Goal: Task Accomplishment & Management: Use online tool/utility

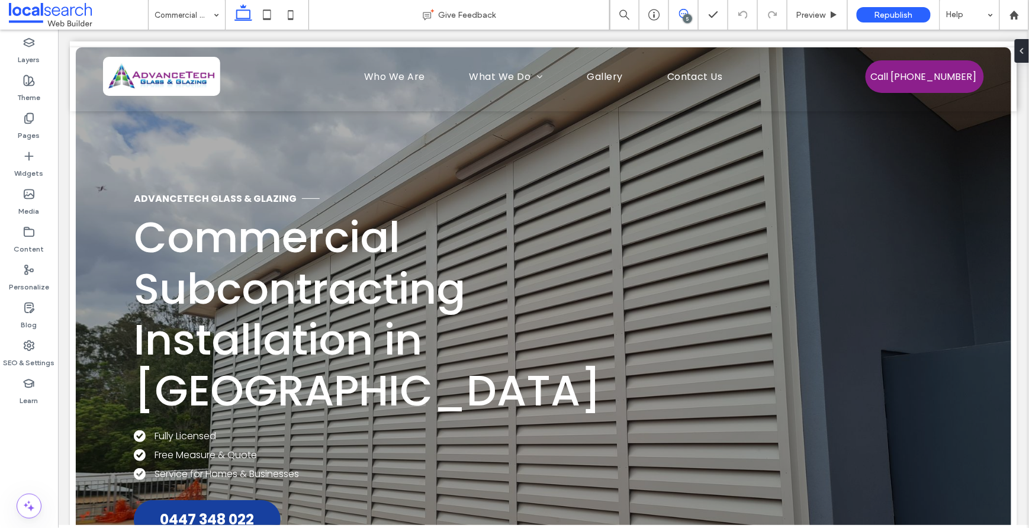
click at [679, 14] on icon at bounding box center [683, 13] width 9 height 9
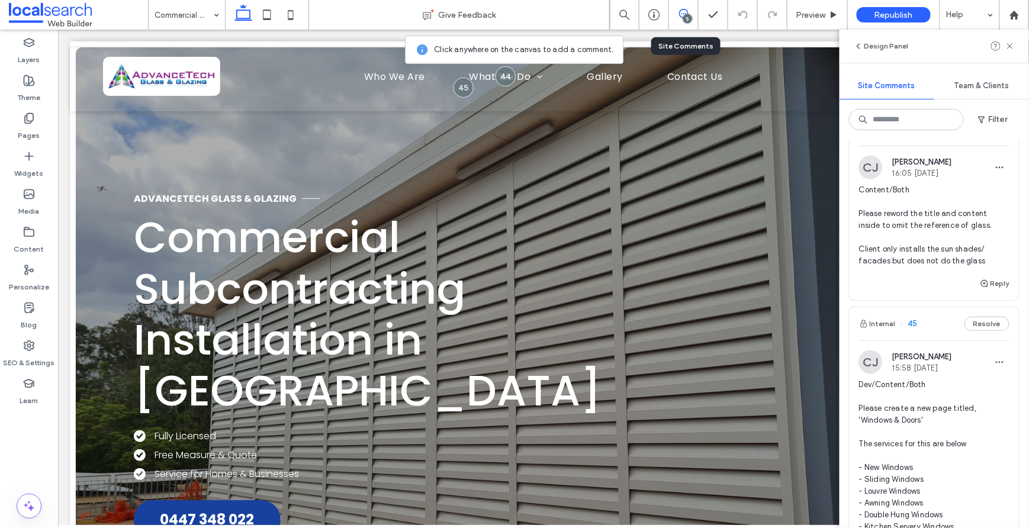
scroll to position [195, 0]
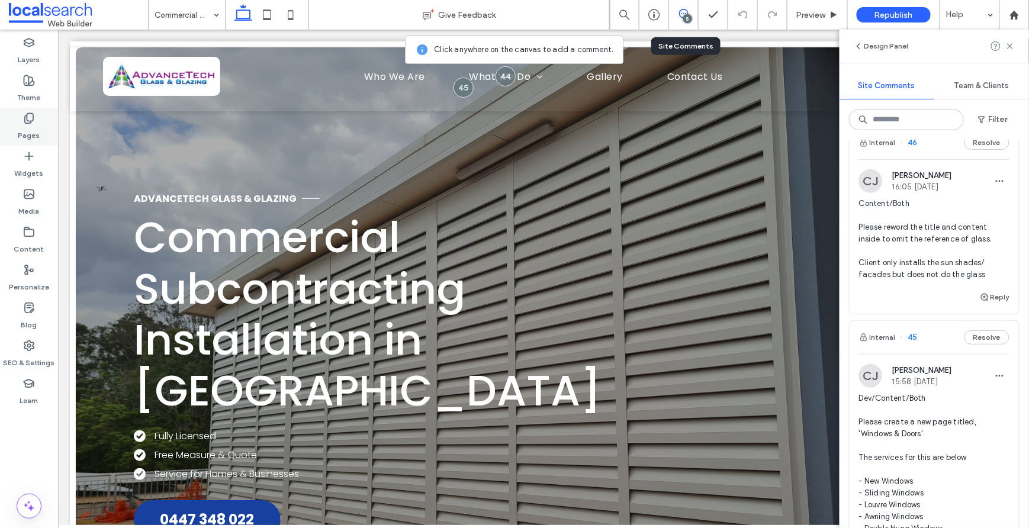
click at [30, 110] on div "Pages" at bounding box center [29, 127] width 58 height 38
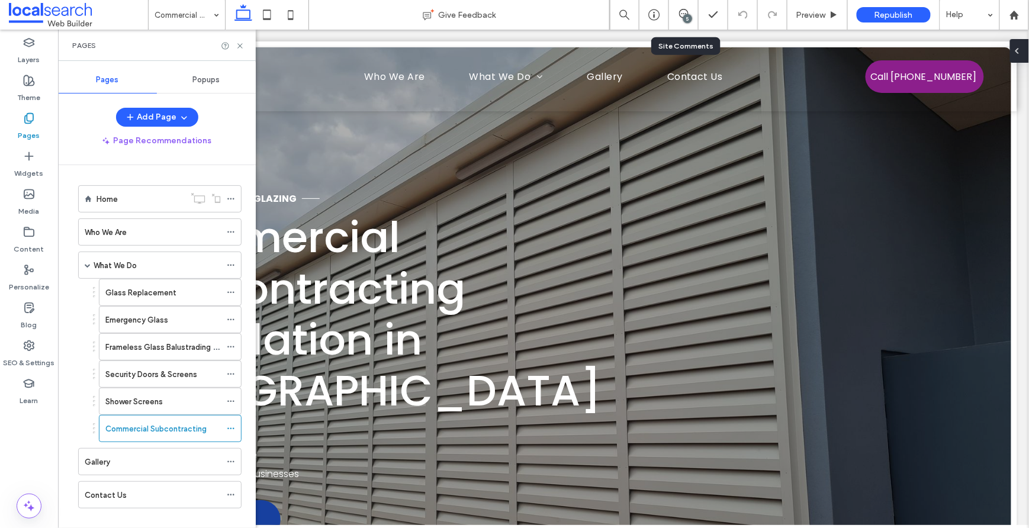
click at [1022, 54] on icon at bounding box center [1016, 50] width 9 height 9
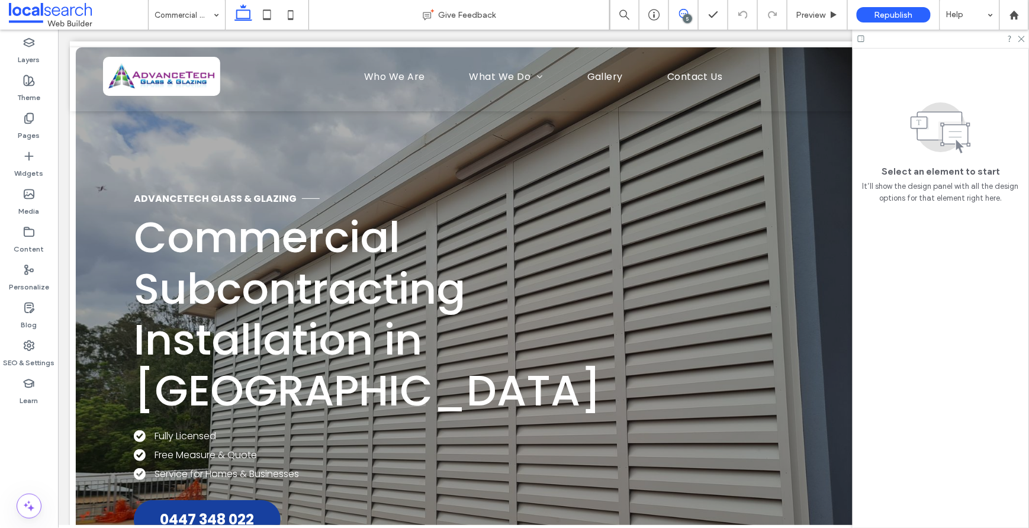
click at [683, 17] on div "5" at bounding box center [687, 18] width 9 height 9
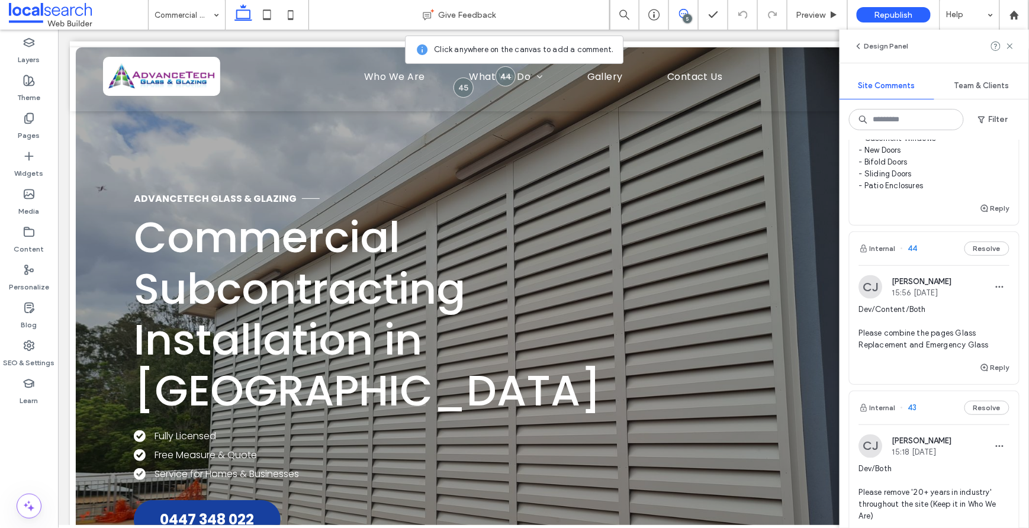
scroll to position [774, 0]
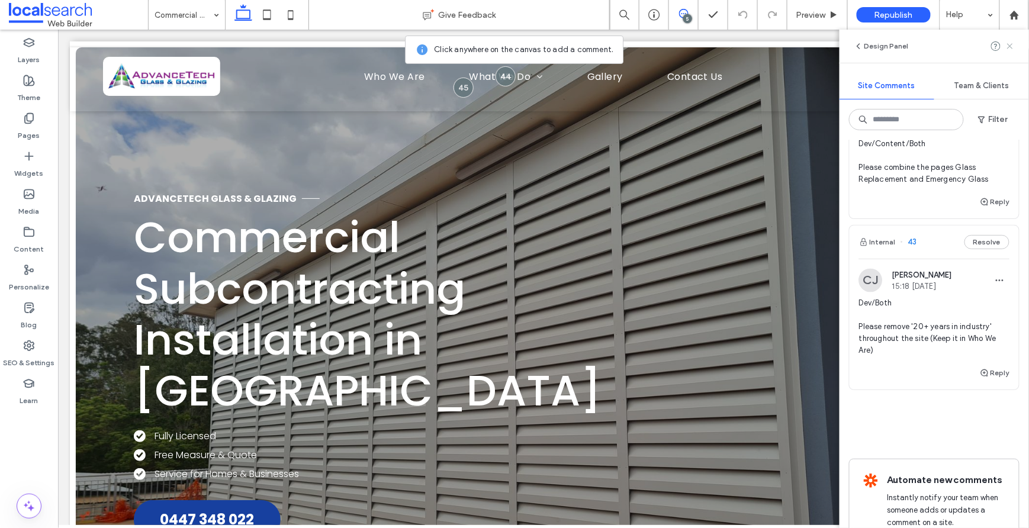
click at [1009, 45] on use at bounding box center [1009, 45] width 5 height 5
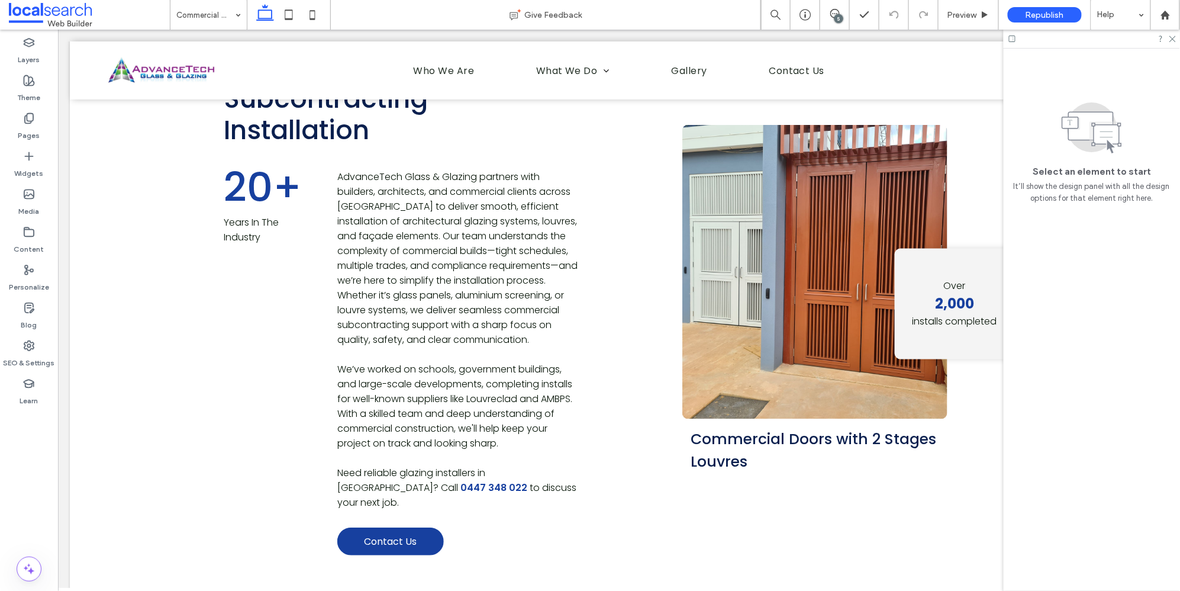
scroll to position [542, 0]
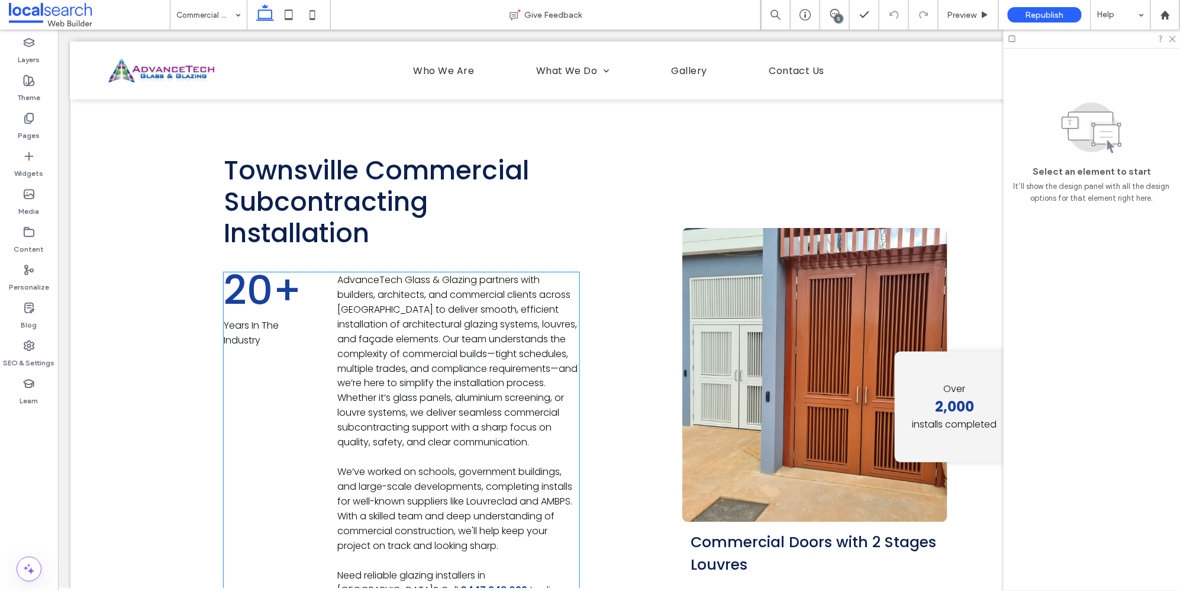
click at [253, 262] on span "20+" at bounding box center [262, 290] width 78 height 56
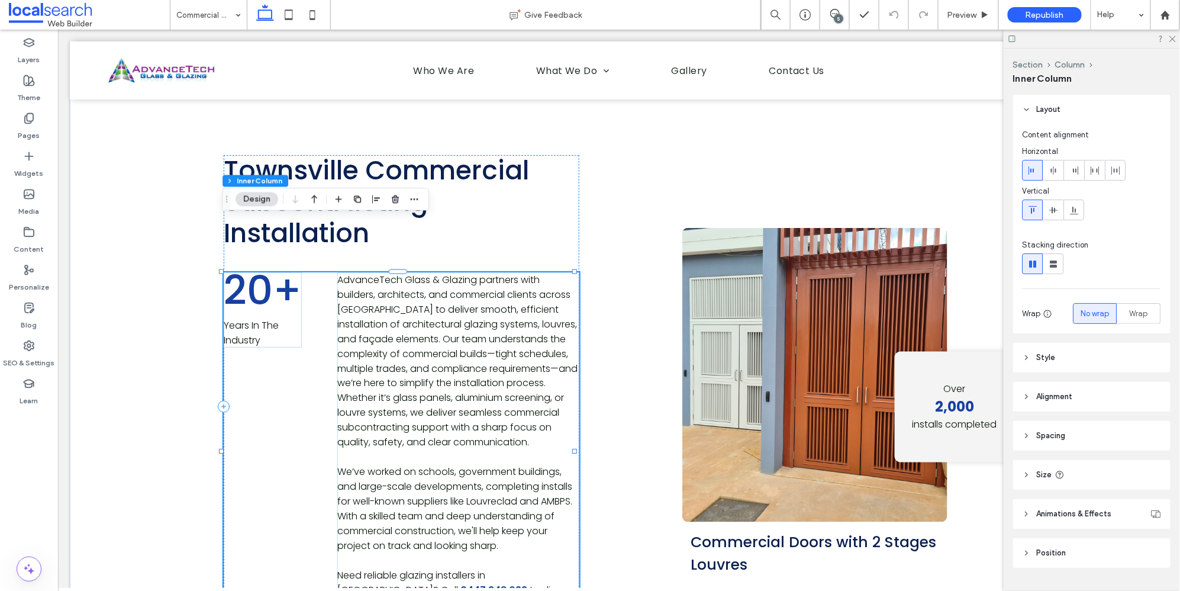
click at [280, 262] on span "20+" at bounding box center [262, 290] width 78 height 56
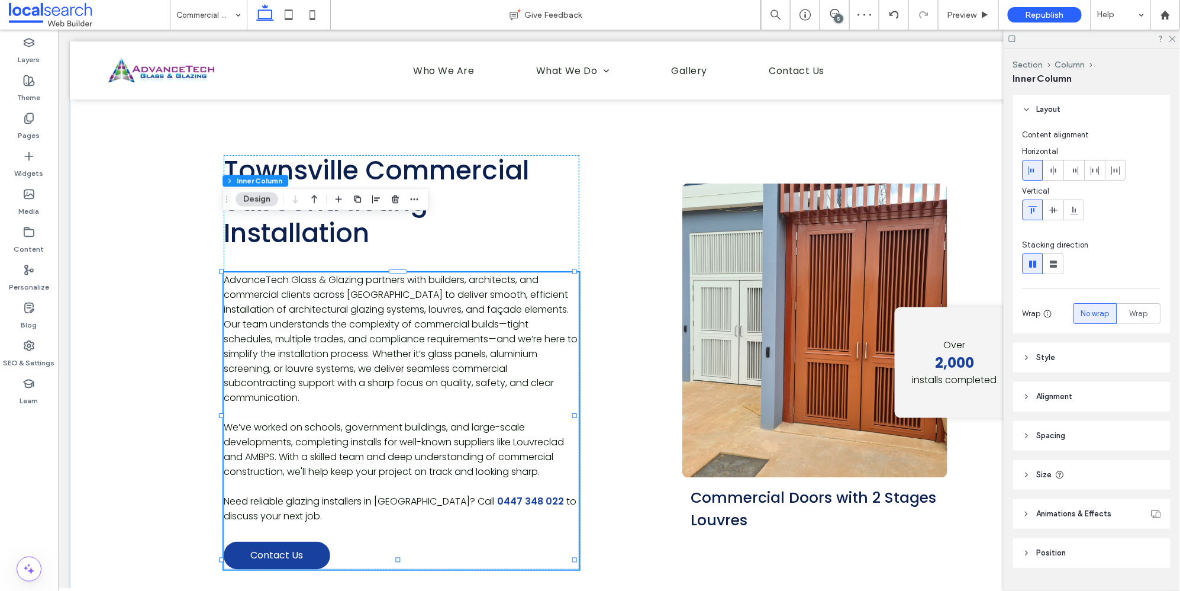
click at [1028, 43] on div at bounding box center [1092, 39] width 176 height 18
click at [1028, 41] on icon at bounding box center [1172, 38] width 8 height 8
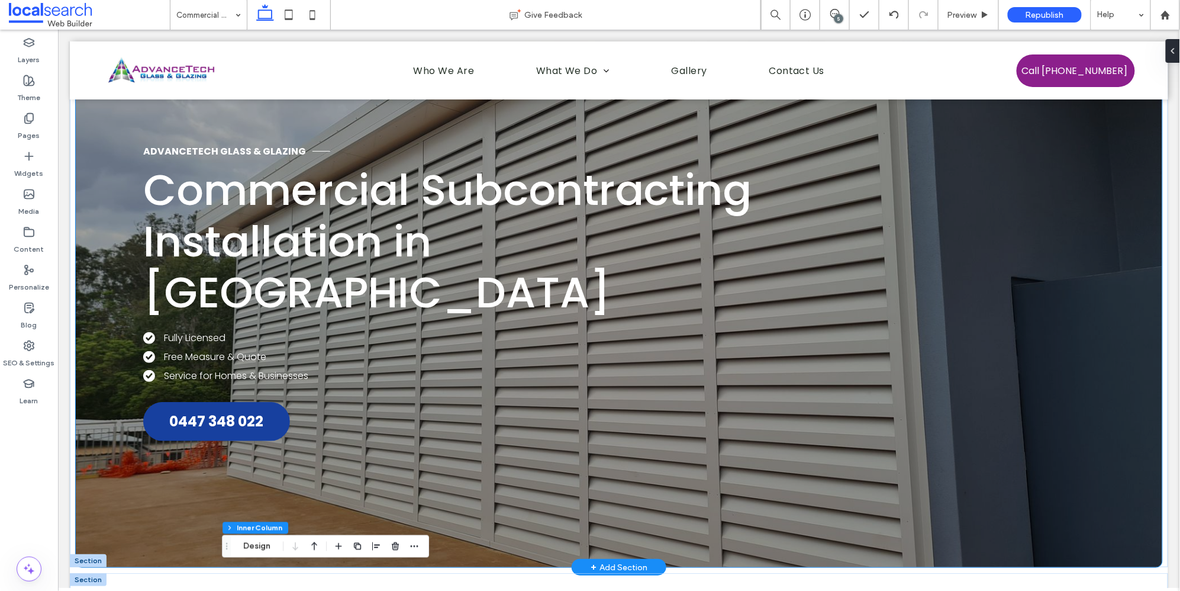
scroll to position [0, 0]
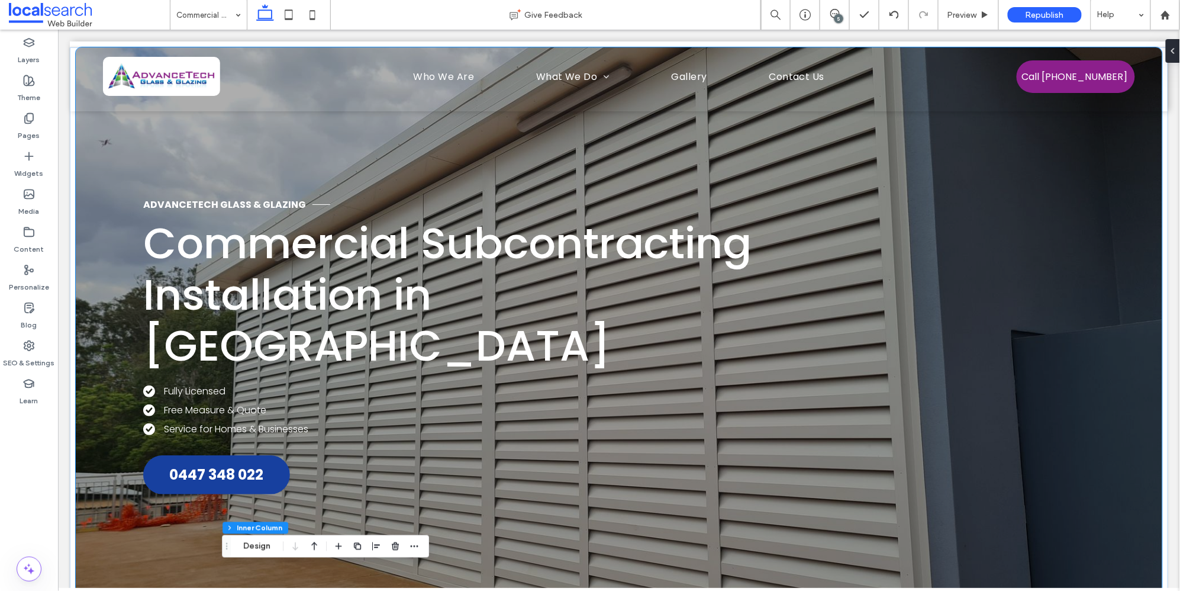
click at [94, 136] on div "Advancetech Glass & Glazing Commercial Subcontracting Installation in [GEOGRAPH…" at bounding box center [618, 333] width 1087 height 573
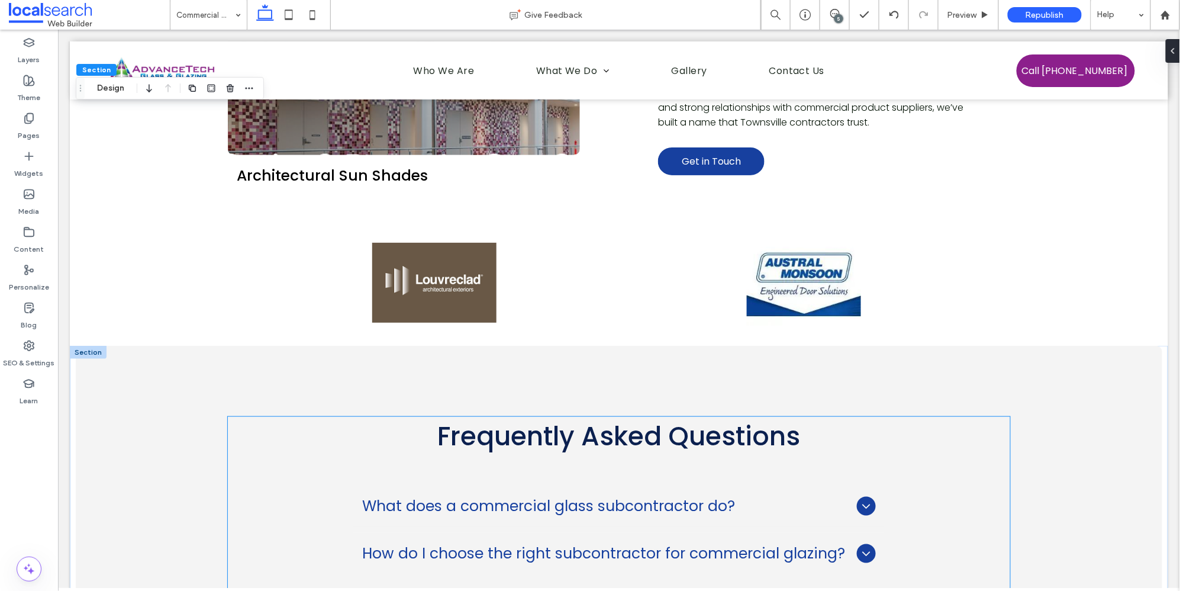
scroll to position [2383, 0]
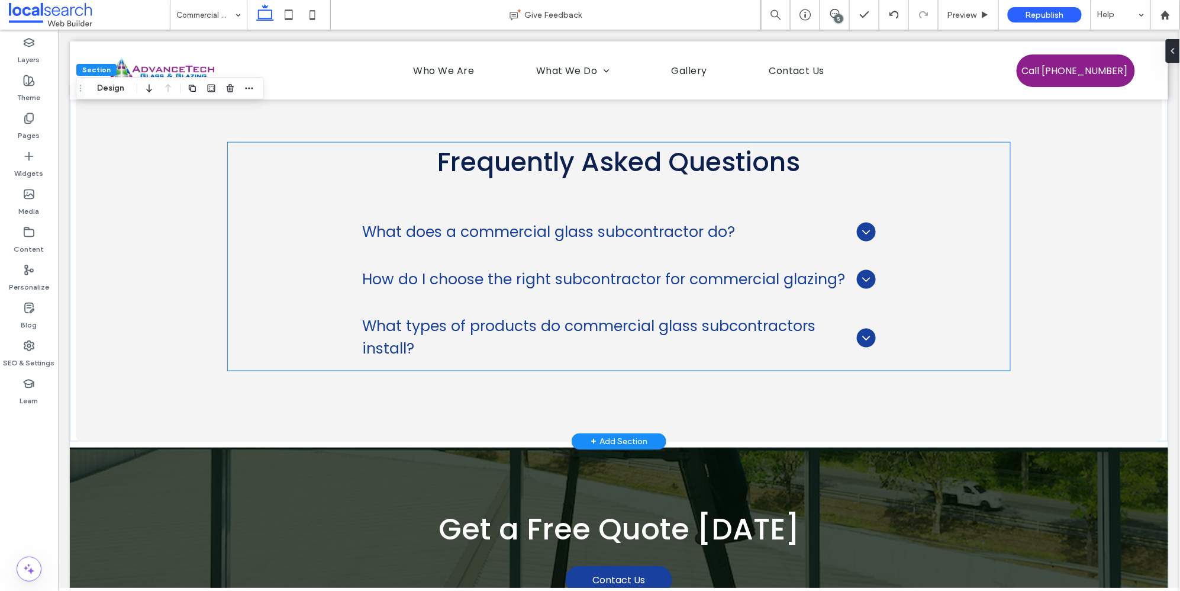
click at [861, 224] on icon at bounding box center [866, 231] width 14 height 14
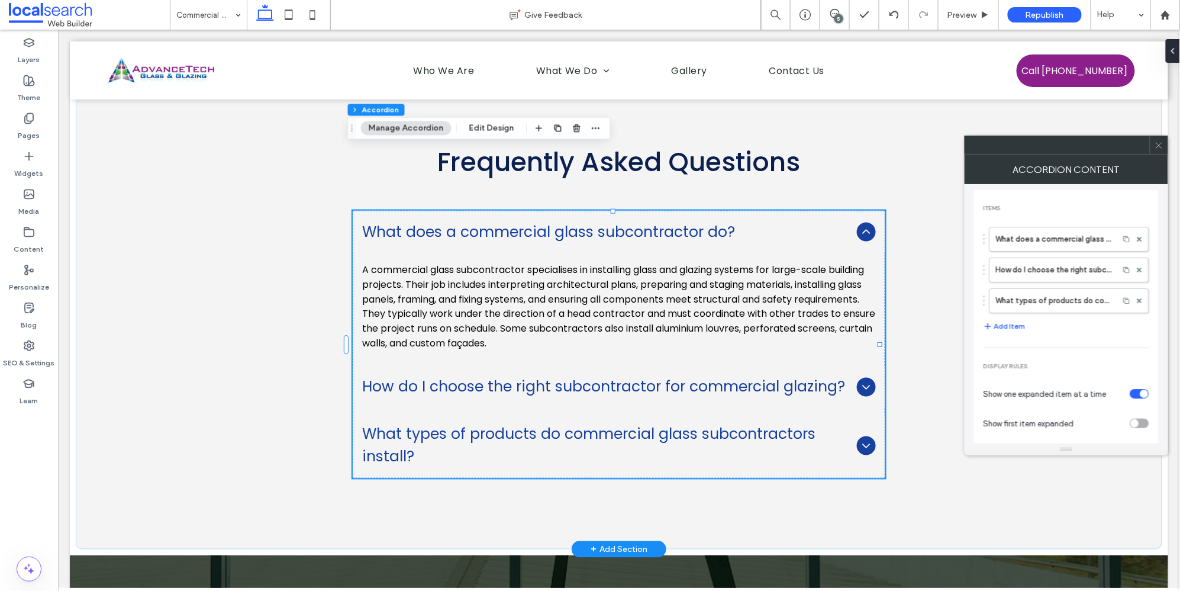
click at [860, 379] on icon at bounding box center [866, 386] width 14 height 14
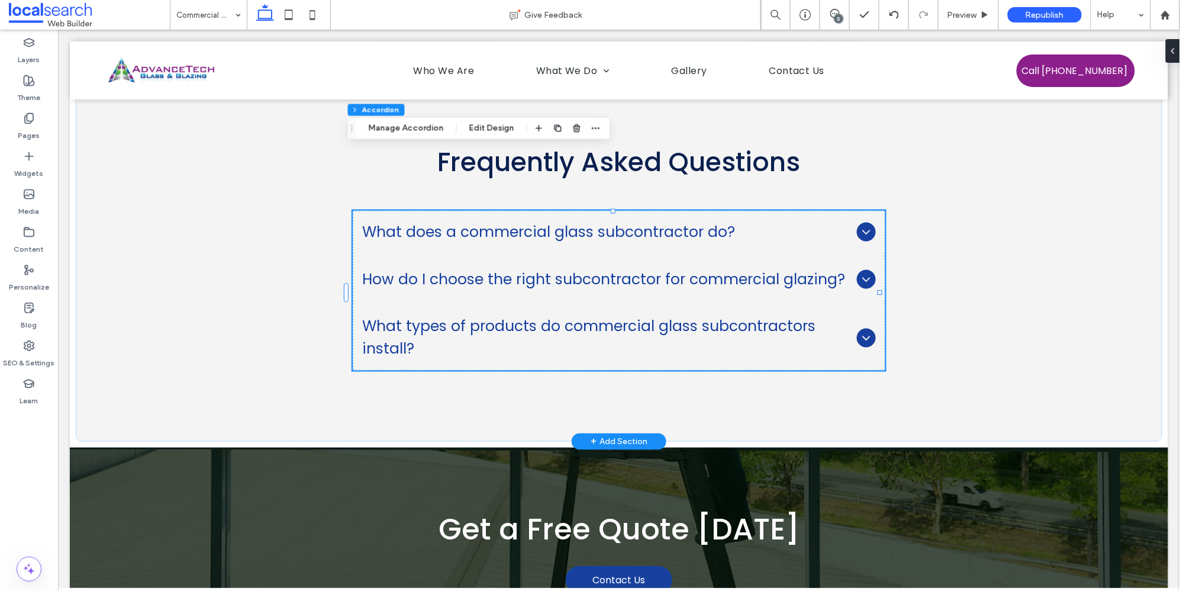
click at [861, 330] on icon at bounding box center [866, 337] width 14 height 14
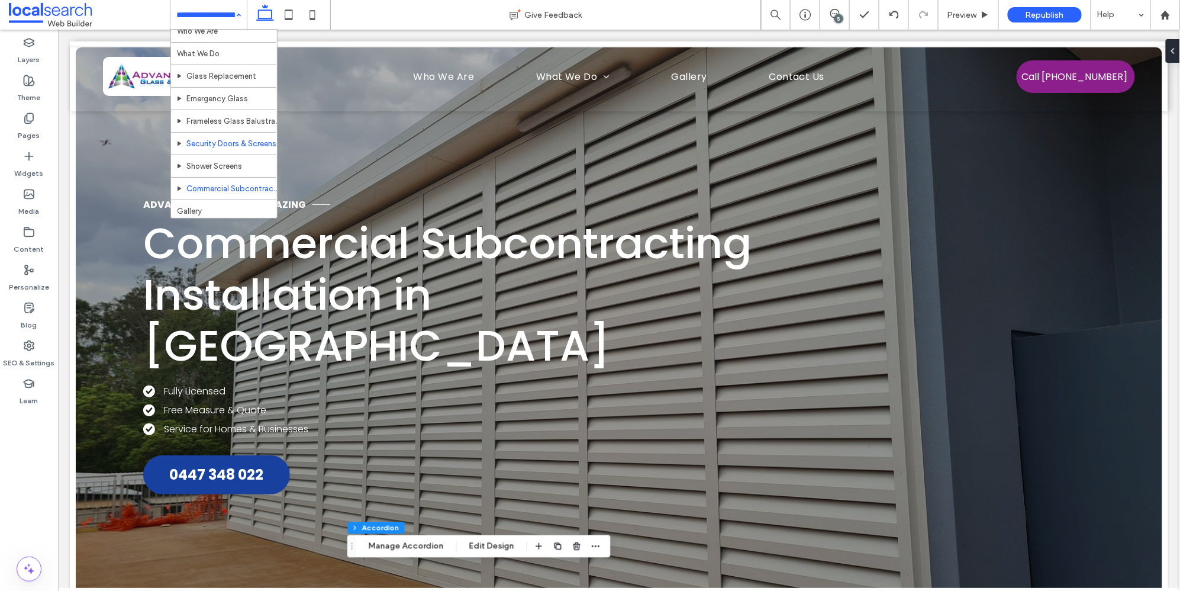
scroll to position [0, 0]
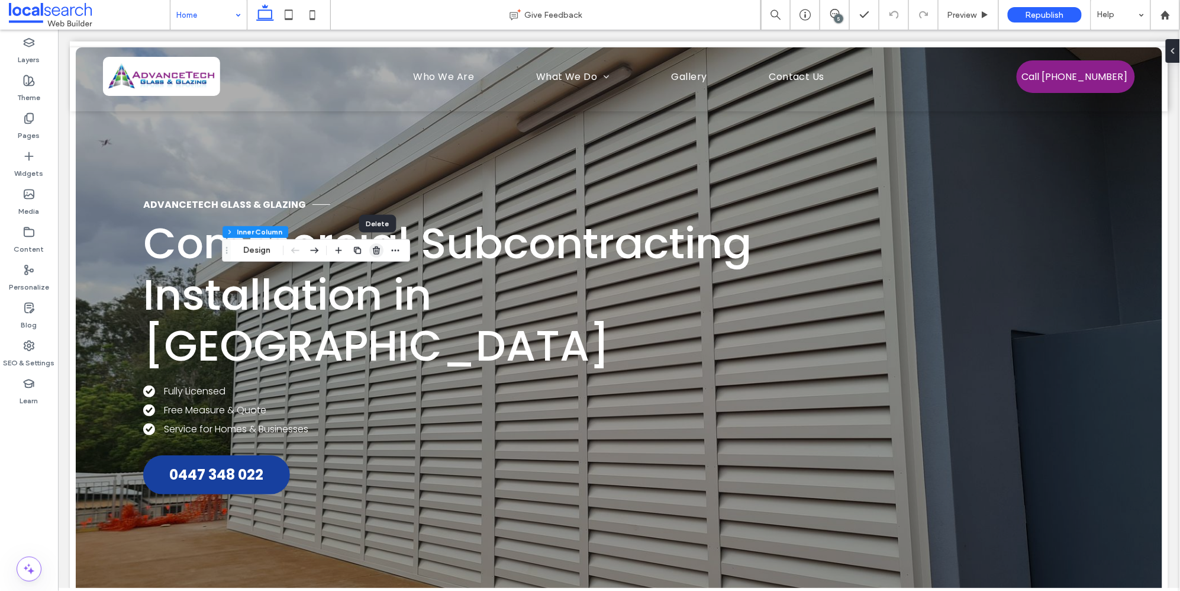
click at [376, 252] on icon "button" at bounding box center [376, 250] width 9 height 9
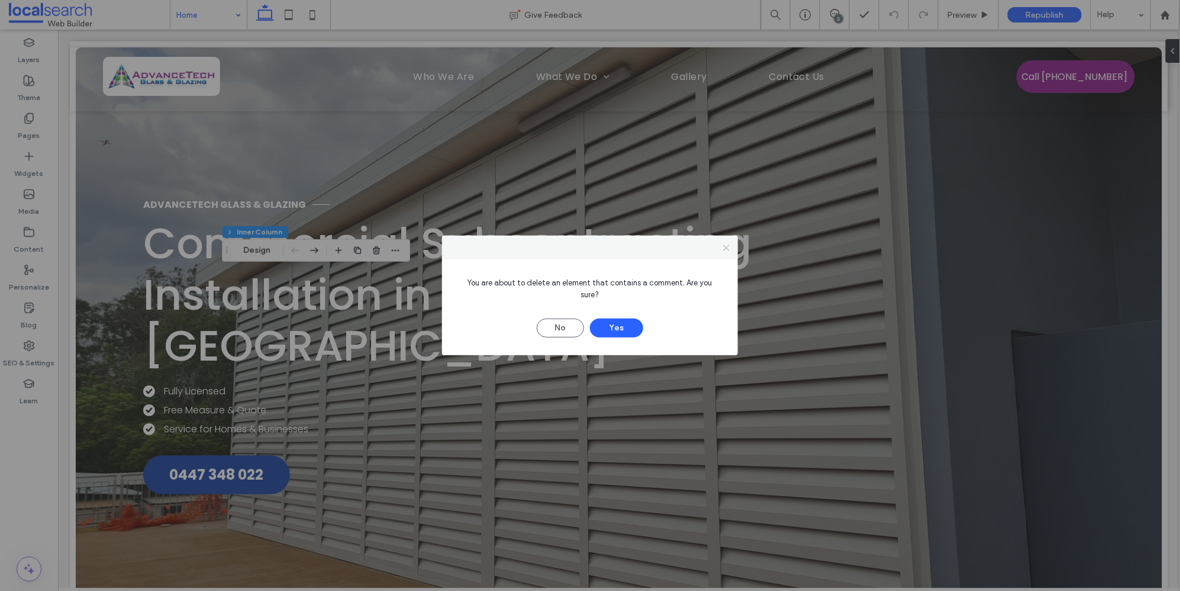
click at [729, 249] on icon at bounding box center [726, 247] width 9 height 9
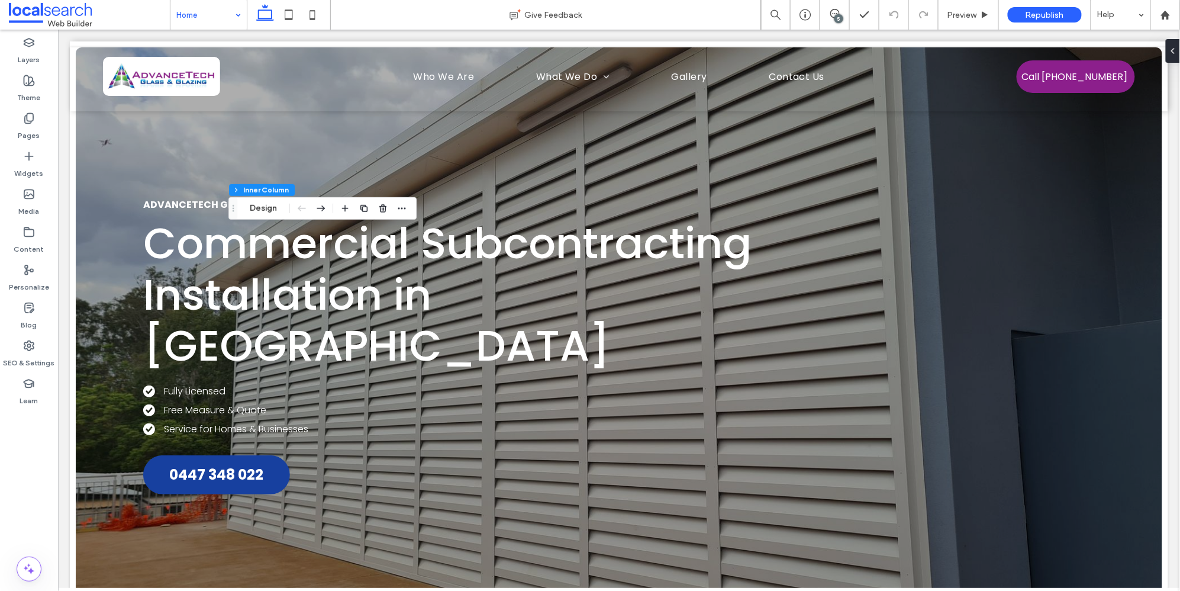
drag, startPoint x: 224, startPoint y: 252, endPoint x: 233, endPoint y: 188, distance: 64.5
click at [233, 204] on icon "Drag" at bounding box center [232, 208] width 9 height 8
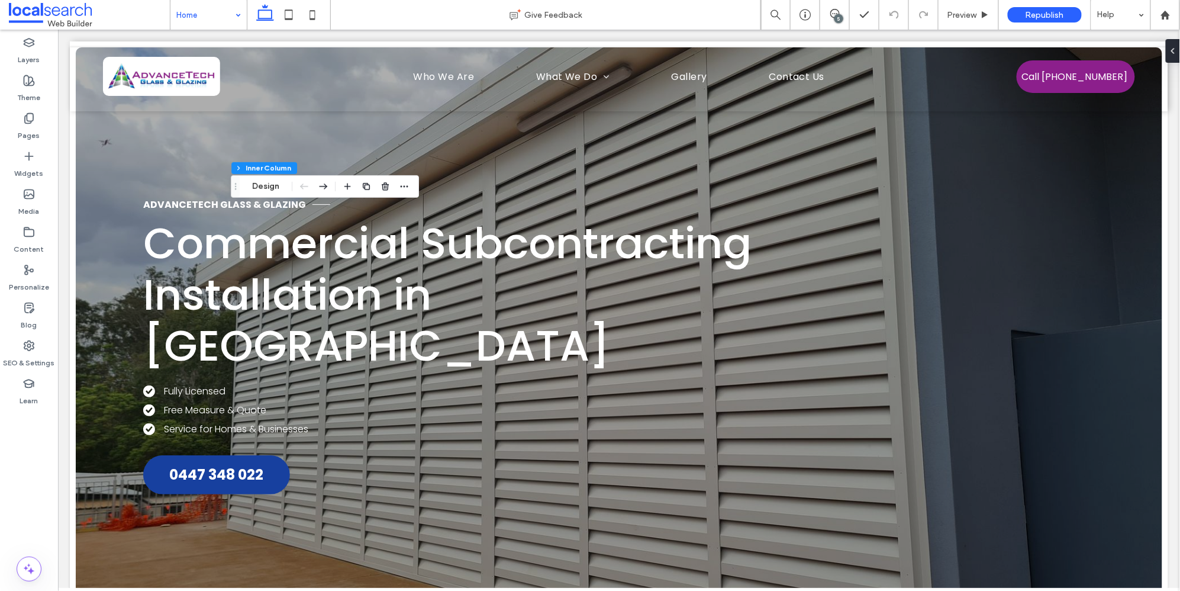
click at [838, 17] on div "5" at bounding box center [839, 18] width 9 height 9
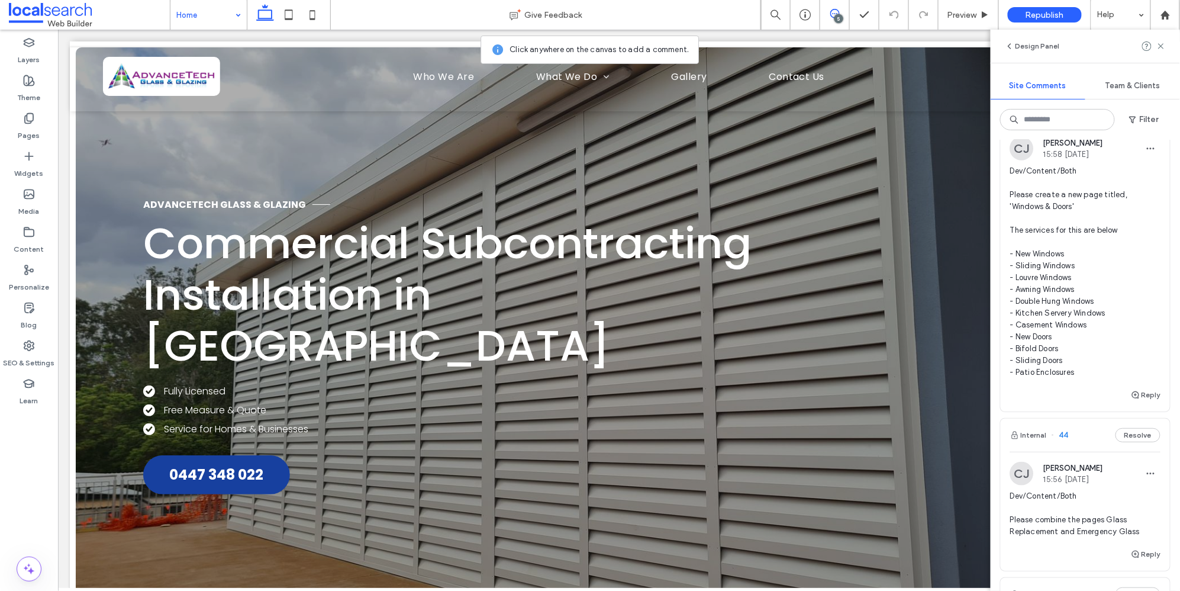
scroll to position [777, 0]
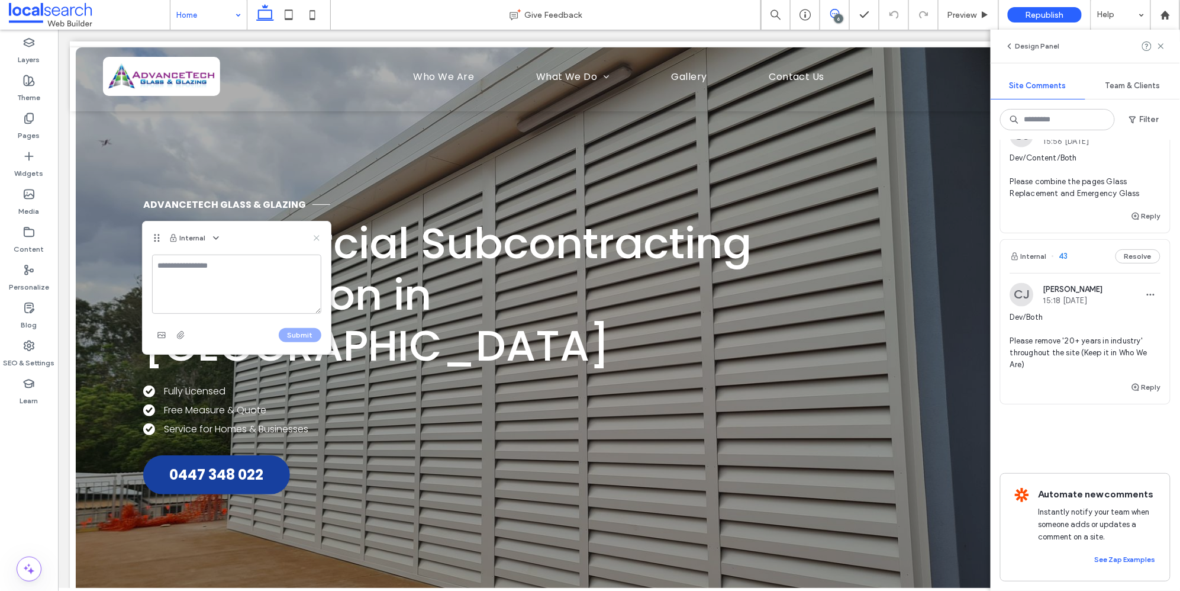
click at [316, 237] on icon at bounding box center [316, 237] width 9 height 9
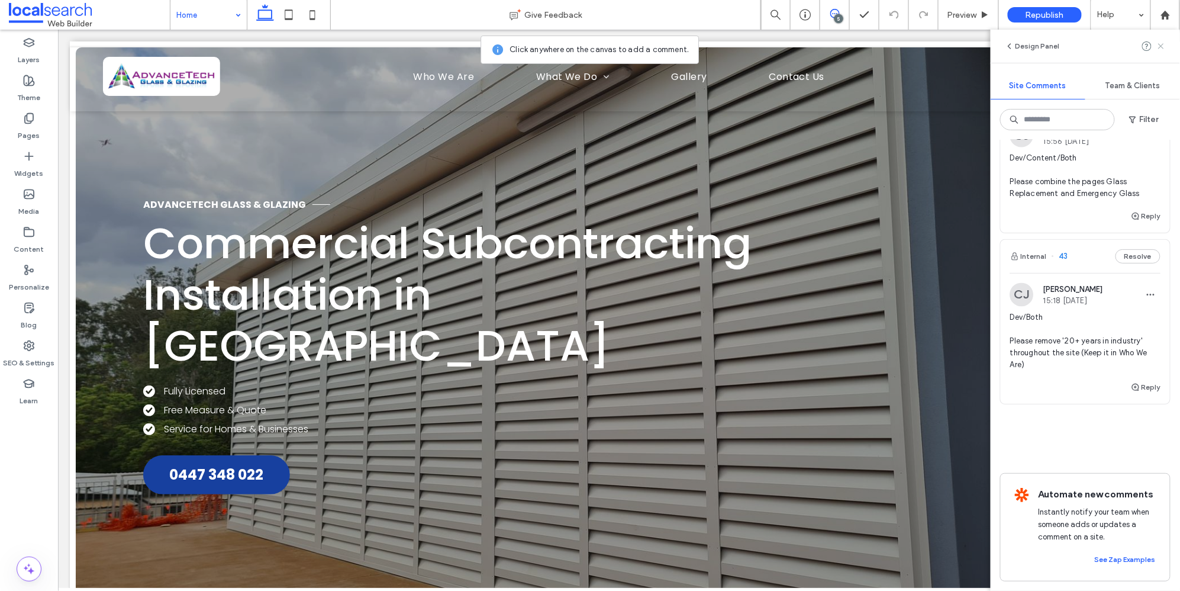
click at [1028, 48] on use at bounding box center [1160, 45] width 5 height 5
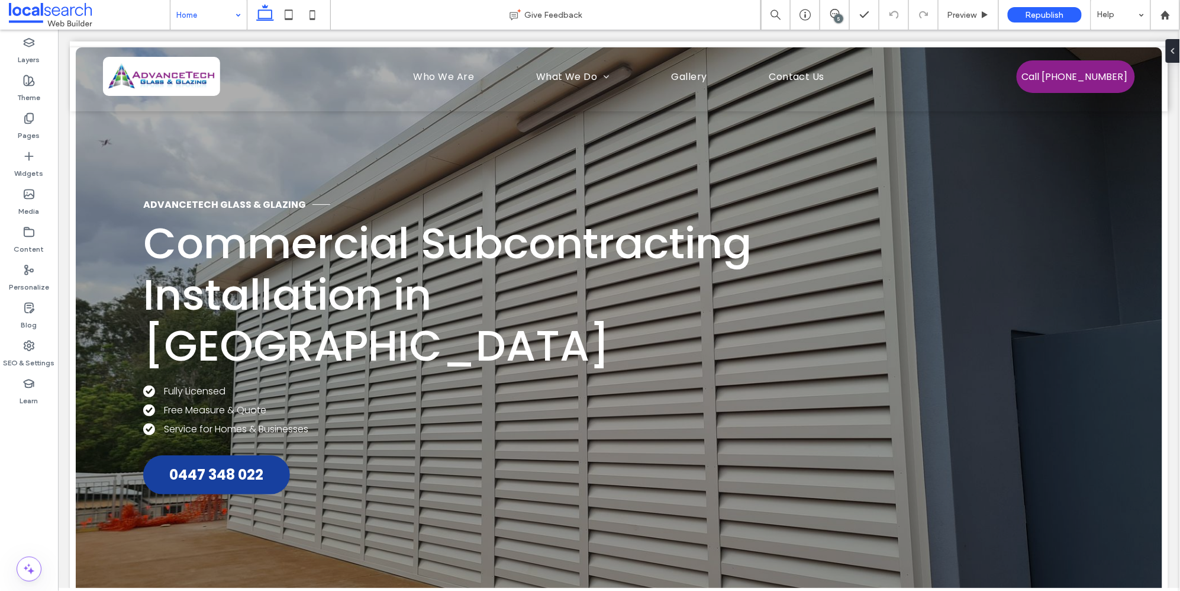
scroll to position [0, 0]
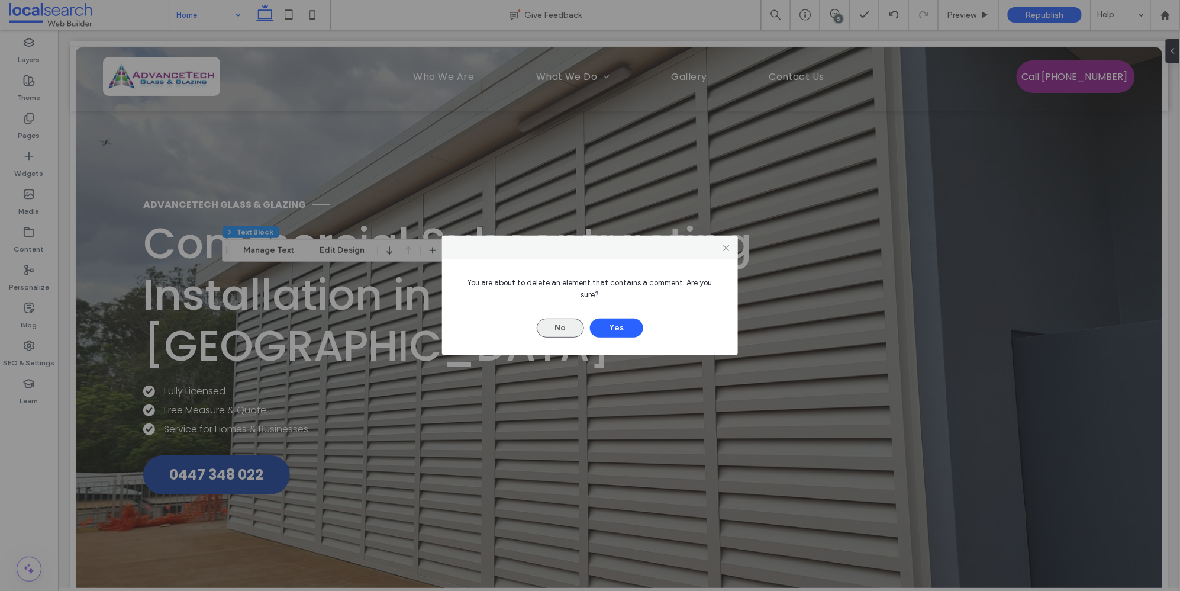
click at [553, 322] on button "No" at bounding box center [560, 327] width 47 height 19
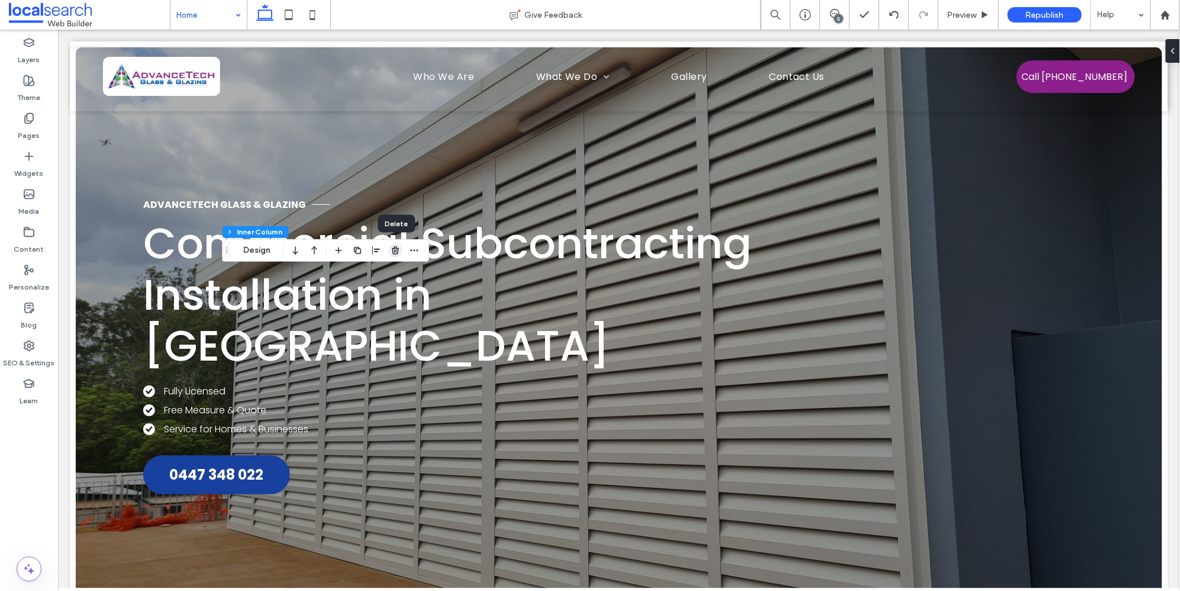
click at [397, 246] on icon "button" at bounding box center [395, 250] width 9 height 9
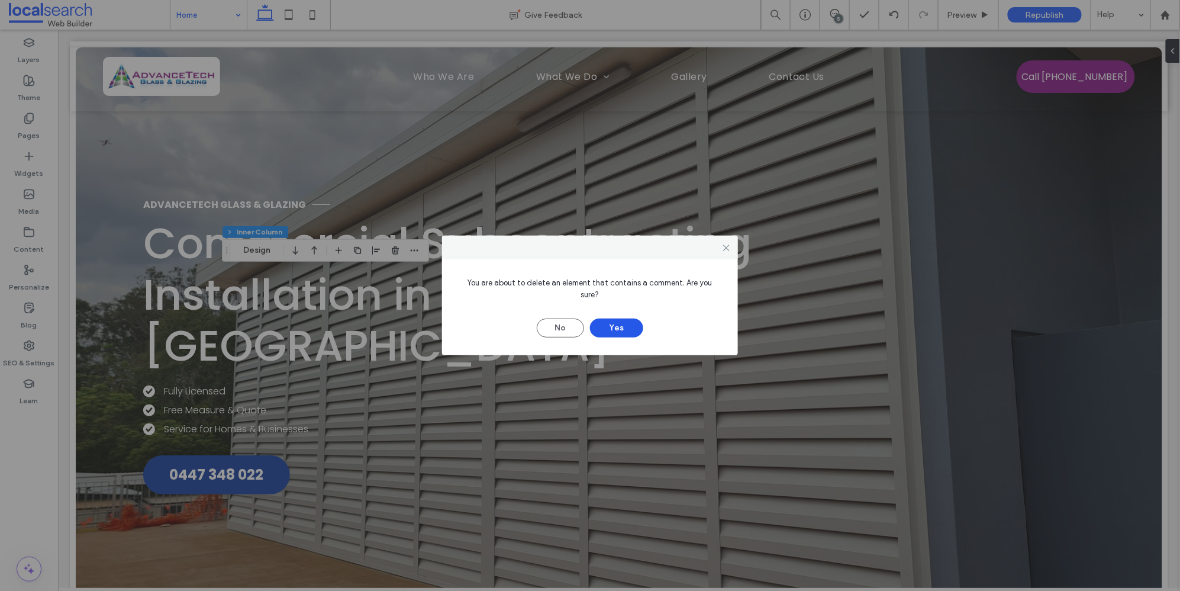
drag, startPoint x: 642, startPoint y: 317, endPoint x: 617, endPoint y: 323, distance: 25.4
click at [642, 318] on button "Yes" at bounding box center [616, 327] width 53 height 19
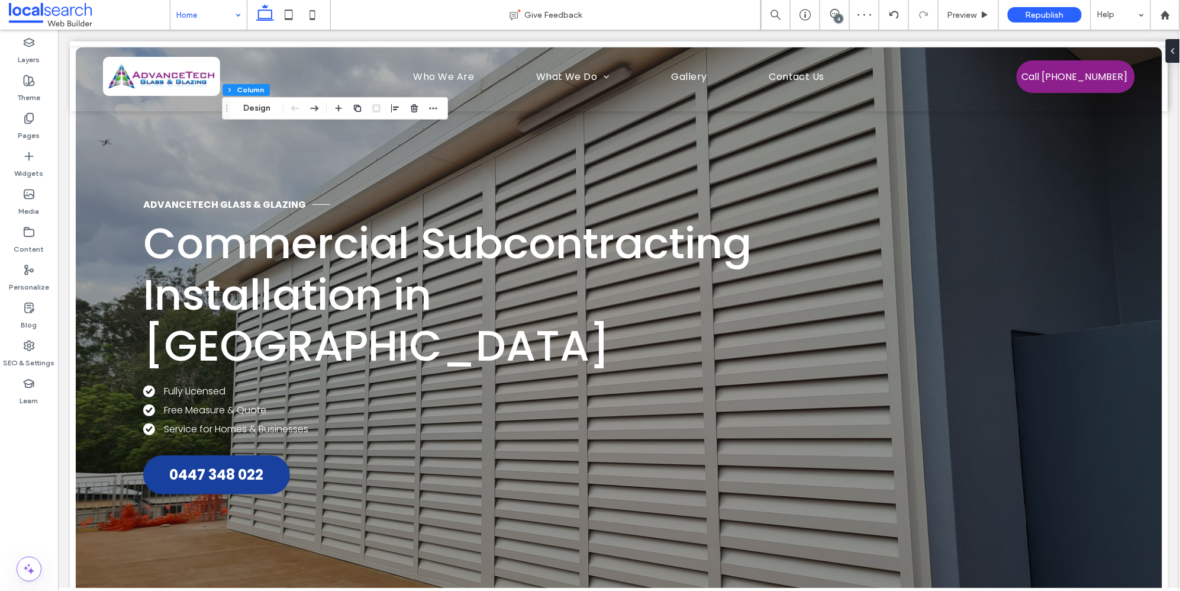
click at [841, 13] on span at bounding box center [834, 13] width 29 height 9
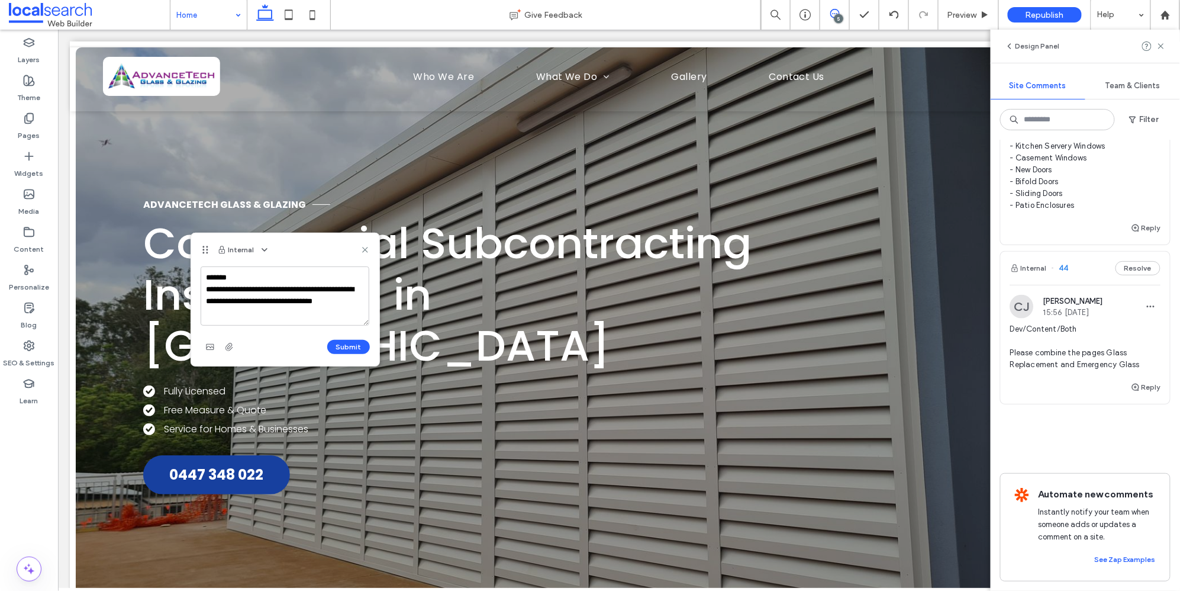
scroll to position [17, 0]
type textarea "**********"
click at [341, 346] on button "Submit" at bounding box center [348, 347] width 43 height 14
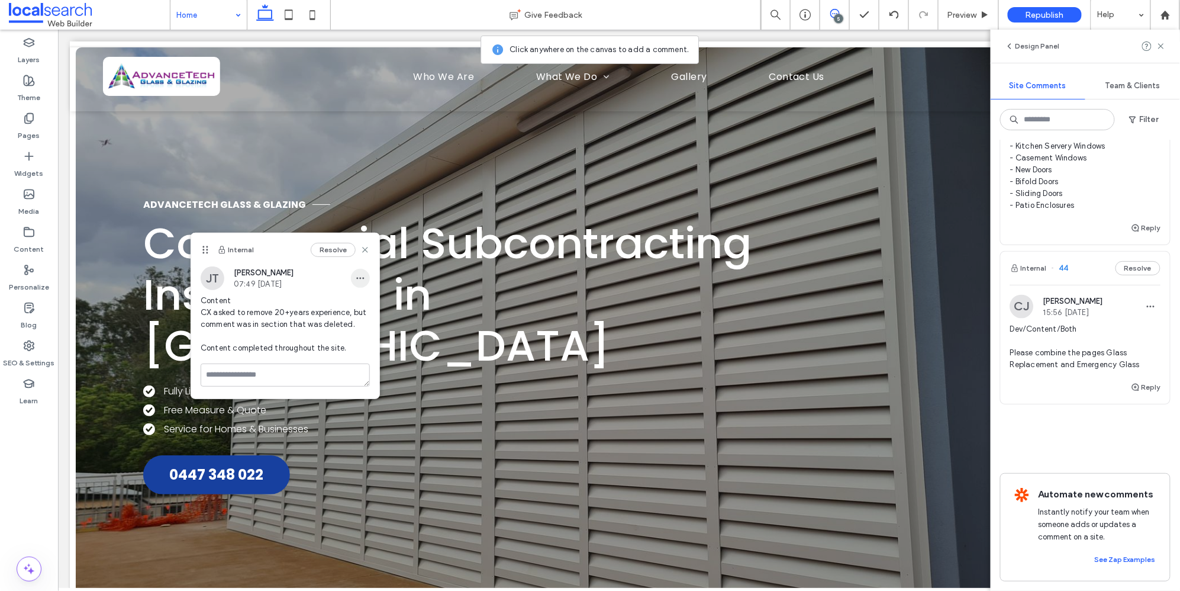
click at [365, 273] on icon "button" at bounding box center [360, 277] width 9 height 9
click at [397, 308] on div "Edit" at bounding box center [404, 308] width 105 height 22
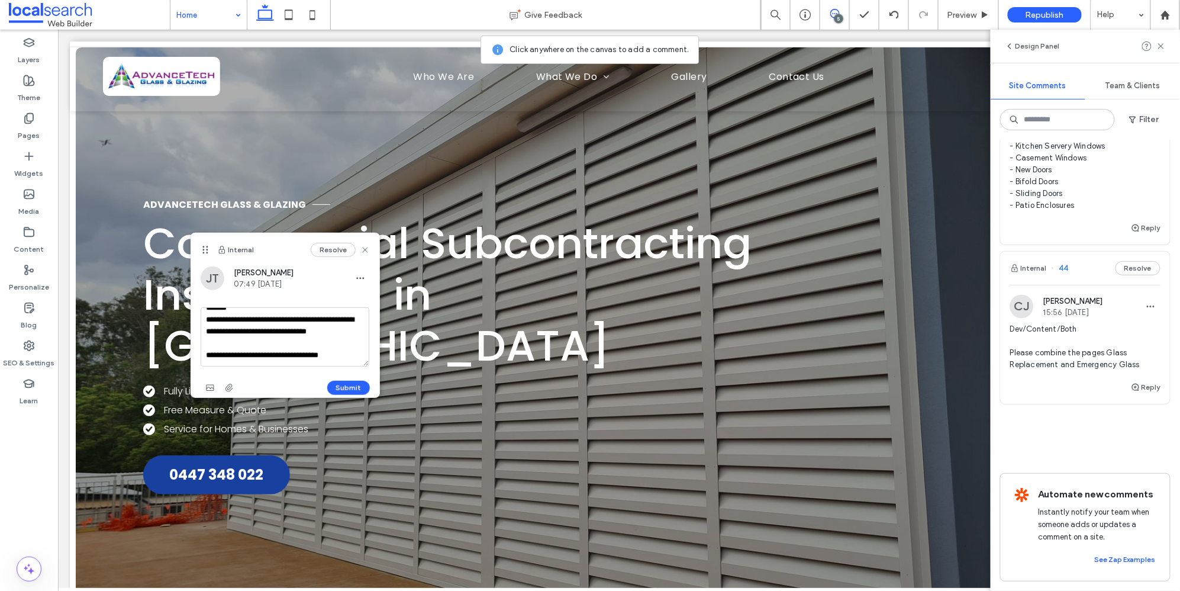
scroll to position [22, 0]
drag, startPoint x: 209, startPoint y: 346, endPoint x: 362, endPoint y: 365, distance: 154.0
click at [362, 365] on textarea "**********" at bounding box center [285, 336] width 169 height 59
type textarea "**********"
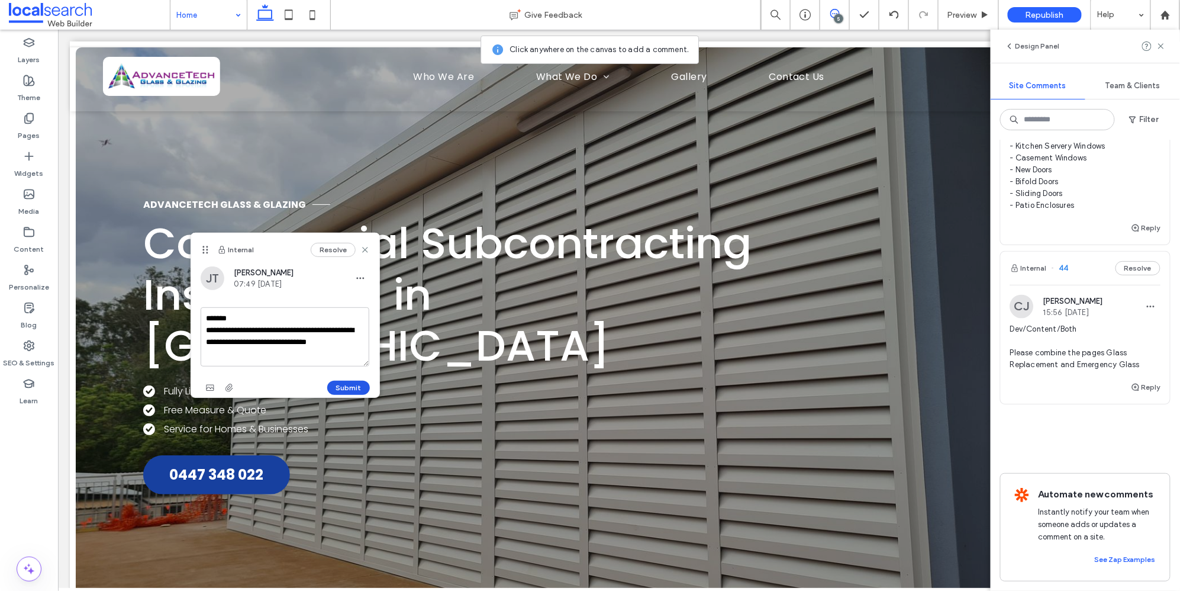
click at [353, 387] on button "Submit" at bounding box center [348, 388] width 43 height 14
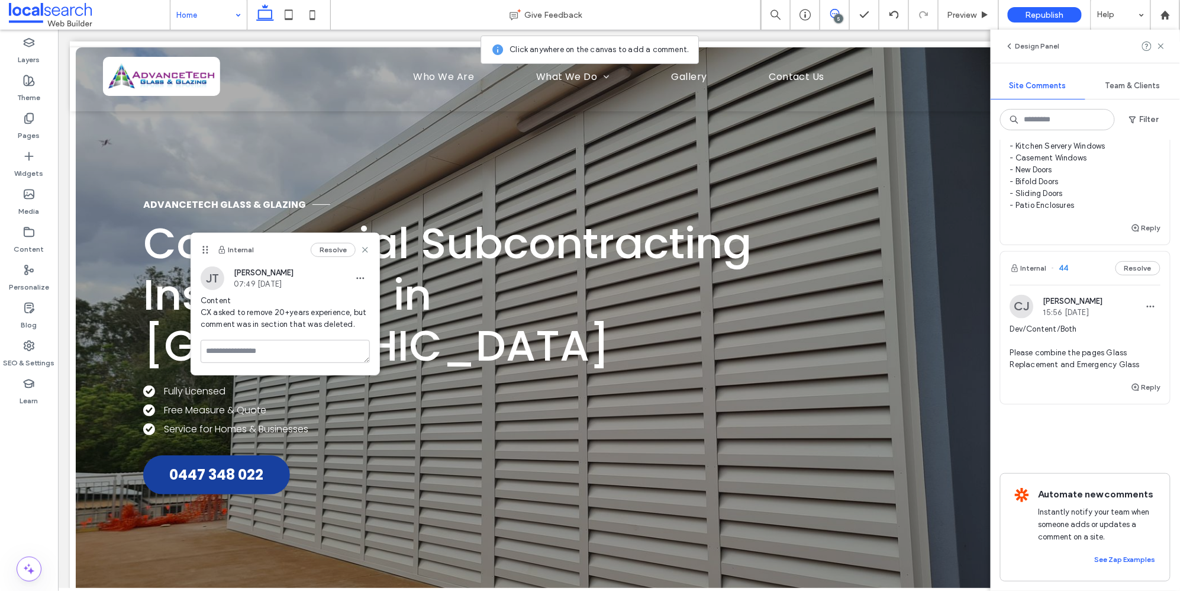
scroll to position [765, 0]
click at [257, 347] on textarea at bounding box center [285, 351] width 169 height 23
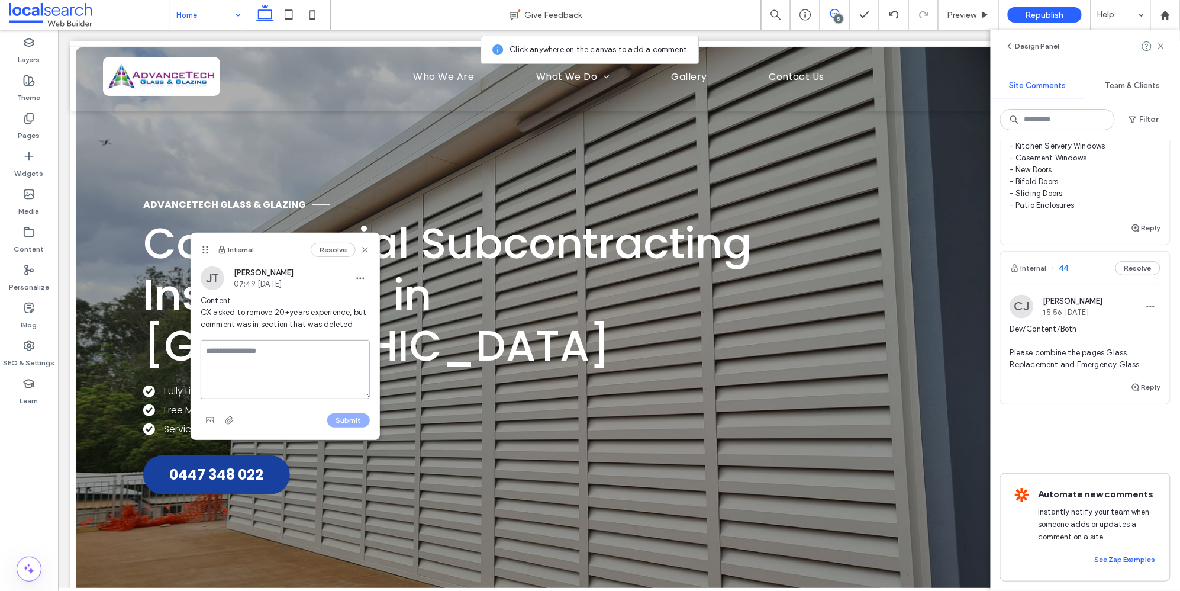
paste textarea "**********"
click at [228, 348] on textarea "**********" at bounding box center [285, 369] width 169 height 59
type textarea "**********"
click at [342, 417] on button "Submit" at bounding box center [348, 420] width 43 height 14
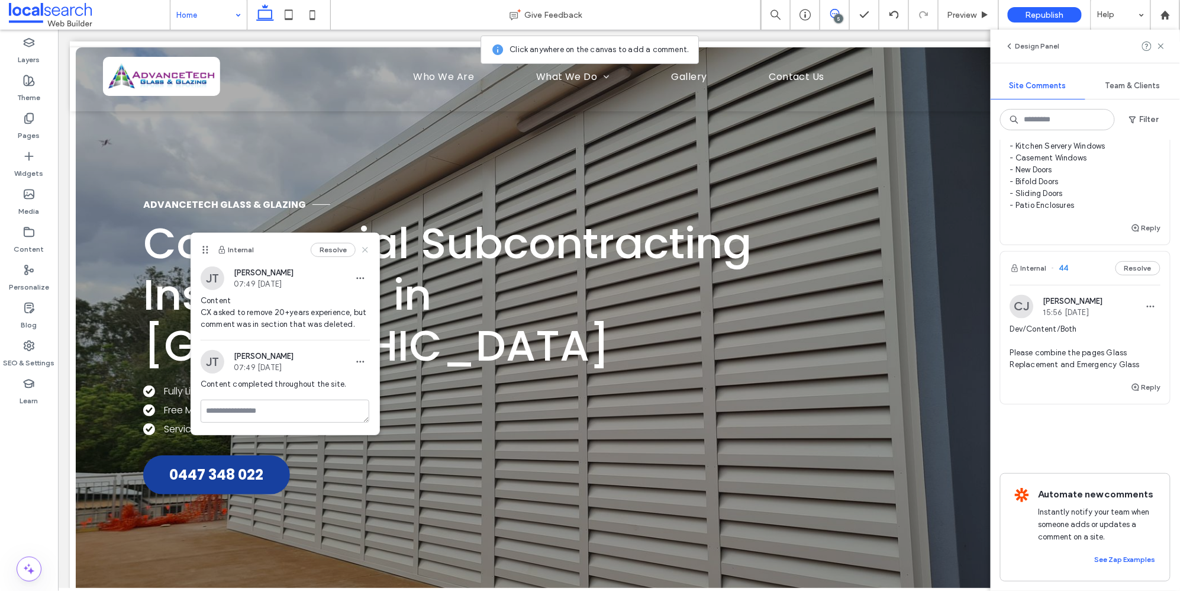
click at [365, 250] on use at bounding box center [364, 249] width 5 height 5
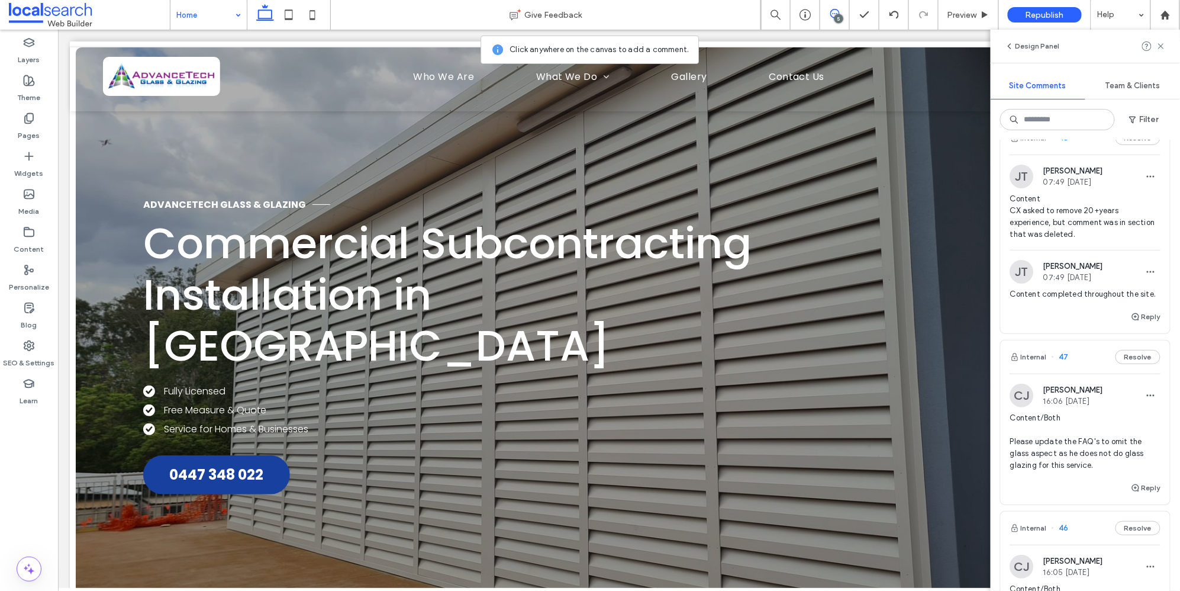
scroll to position [0, 0]
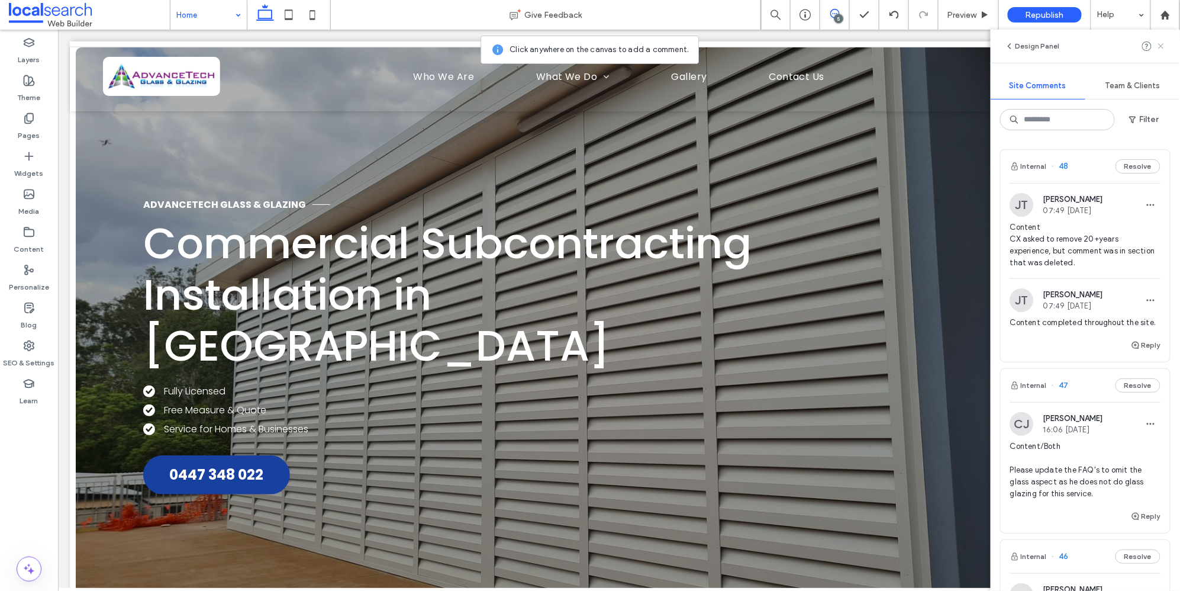
click at [1028, 44] on icon at bounding box center [1161, 45] width 9 height 9
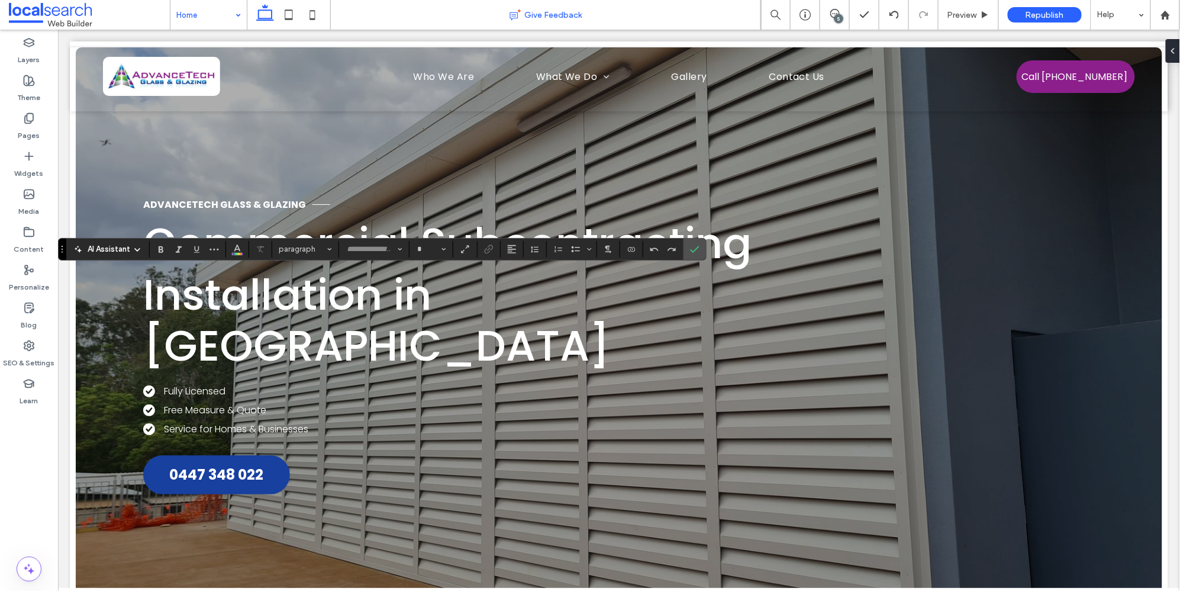
type input "*******"
type input "**"
click at [704, 248] on div at bounding box center [695, 249] width 18 height 21
click at [700, 247] on icon "Confirm" at bounding box center [694, 248] width 9 height 9
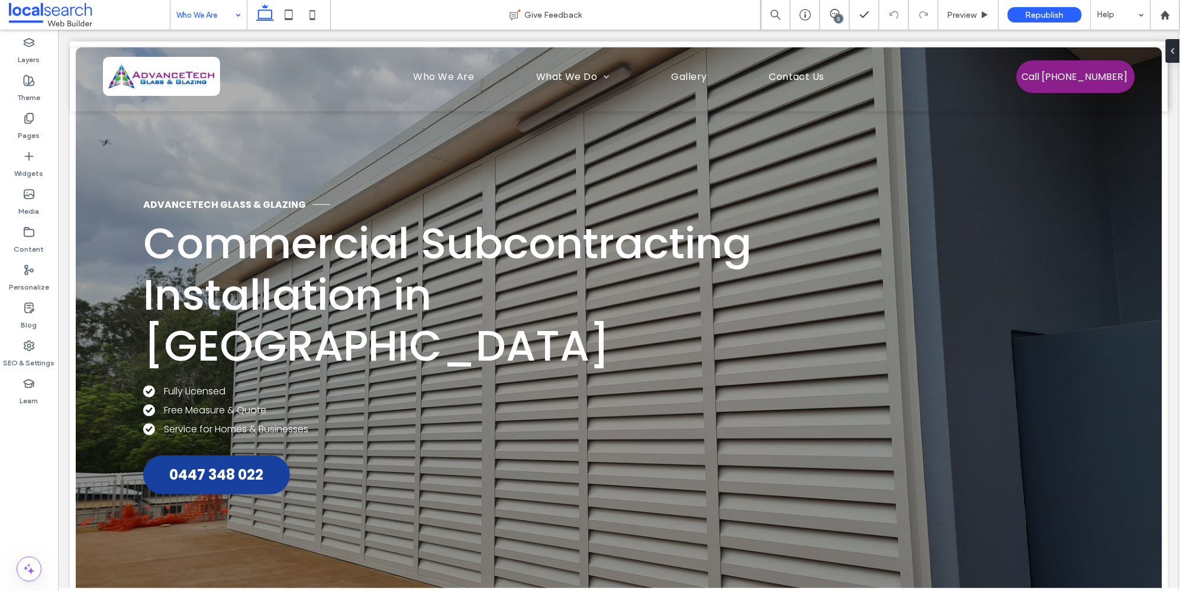
click at [835, 17] on div "5" at bounding box center [839, 18] width 9 height 9
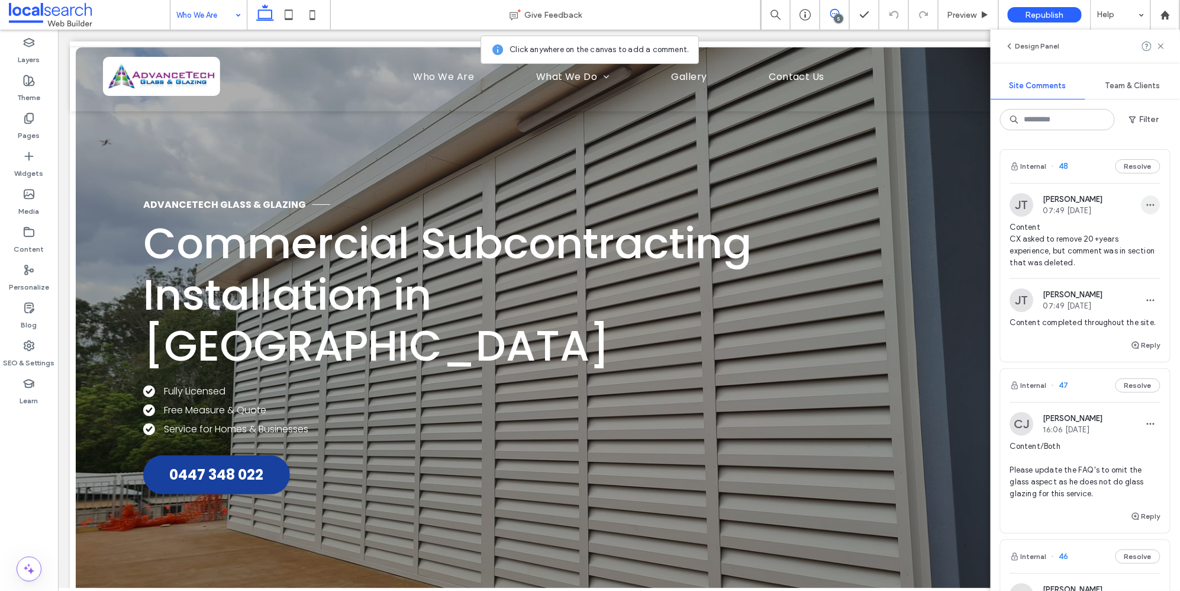
click at [1028, 204] on span "button" at bounding box center [1151, 204] width 19 height 19
click at [1028, 239] on div "Edit" at bounding box center [1096, 237] width 105 height 22
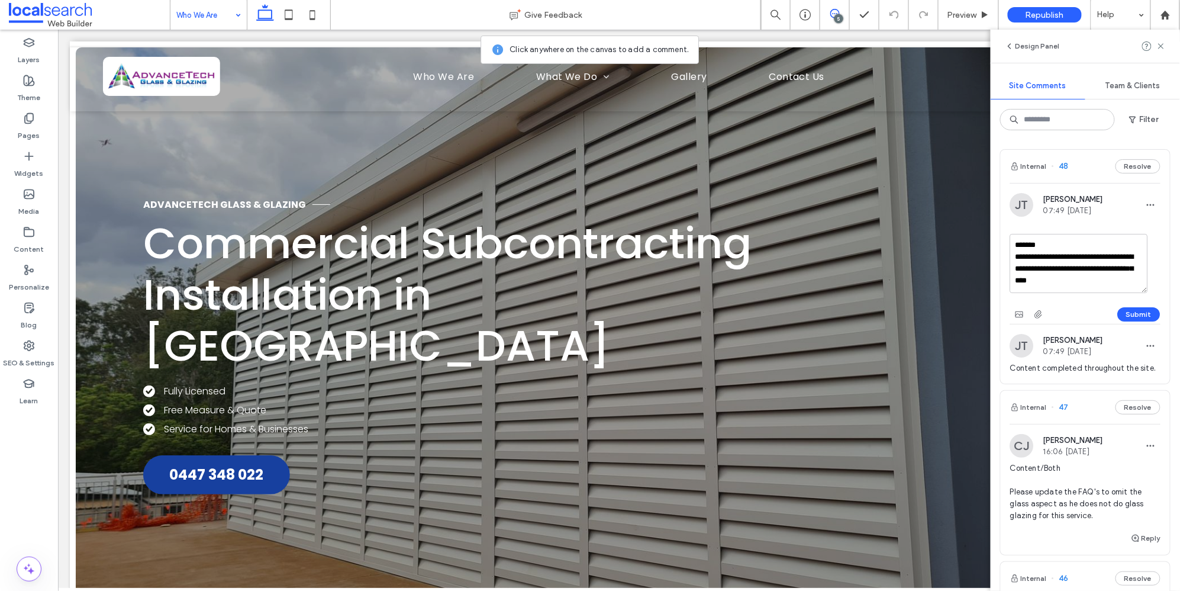
click at [1028, 270] on textarea "**********" at bounding box center [1079, 263] width 138 height 59
type textarea "**********"
click at [1028, 313] on button "Submit" at bounding box center [1139, 314] width 43 height 14
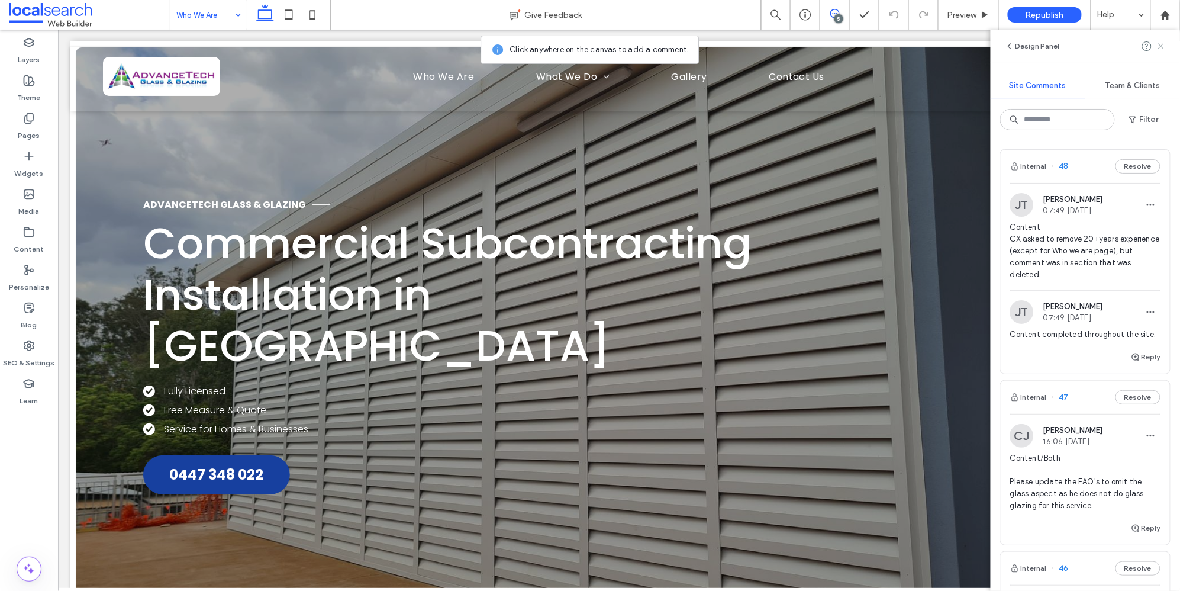
click at [1028, 44] on icon at bounding box center [1161, 45] width 9 height 9
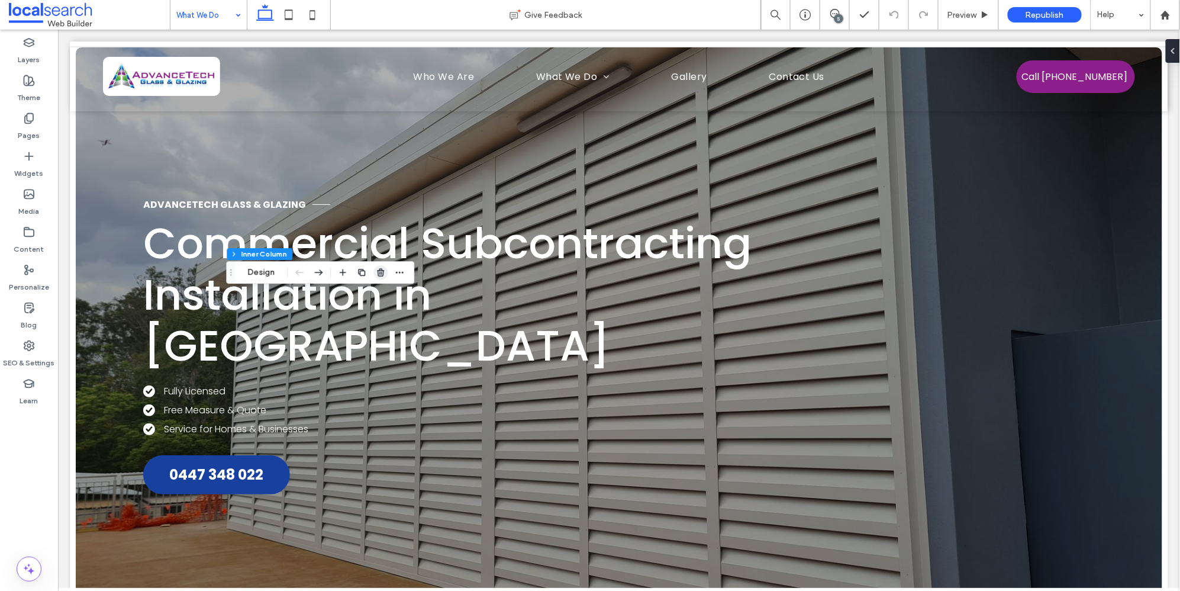
click at [383, 269] on icon "button" at bounding box center [380, 272] width 9 height 9
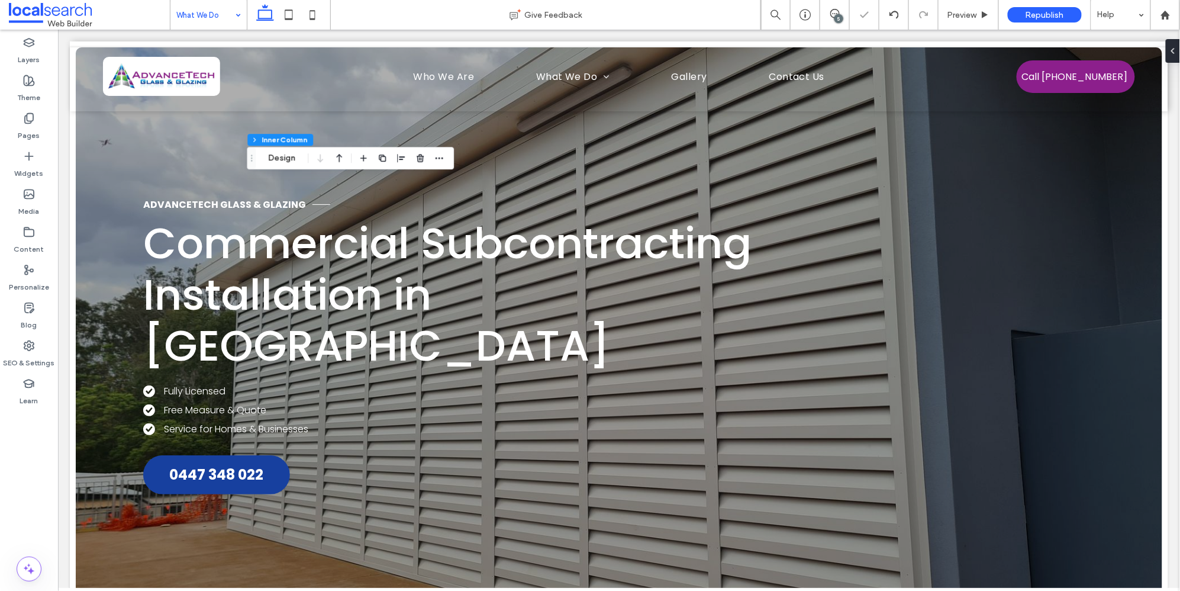
drag, startPoint x: 230, startPoint y: 299, endPoint x: 251, endPoint y: 152, distance: 148.3
click at [251, 155] on use "Drag" at bounding box center [252, 158] width 2 height 7
